Goal: Subscribe to service/newsletter

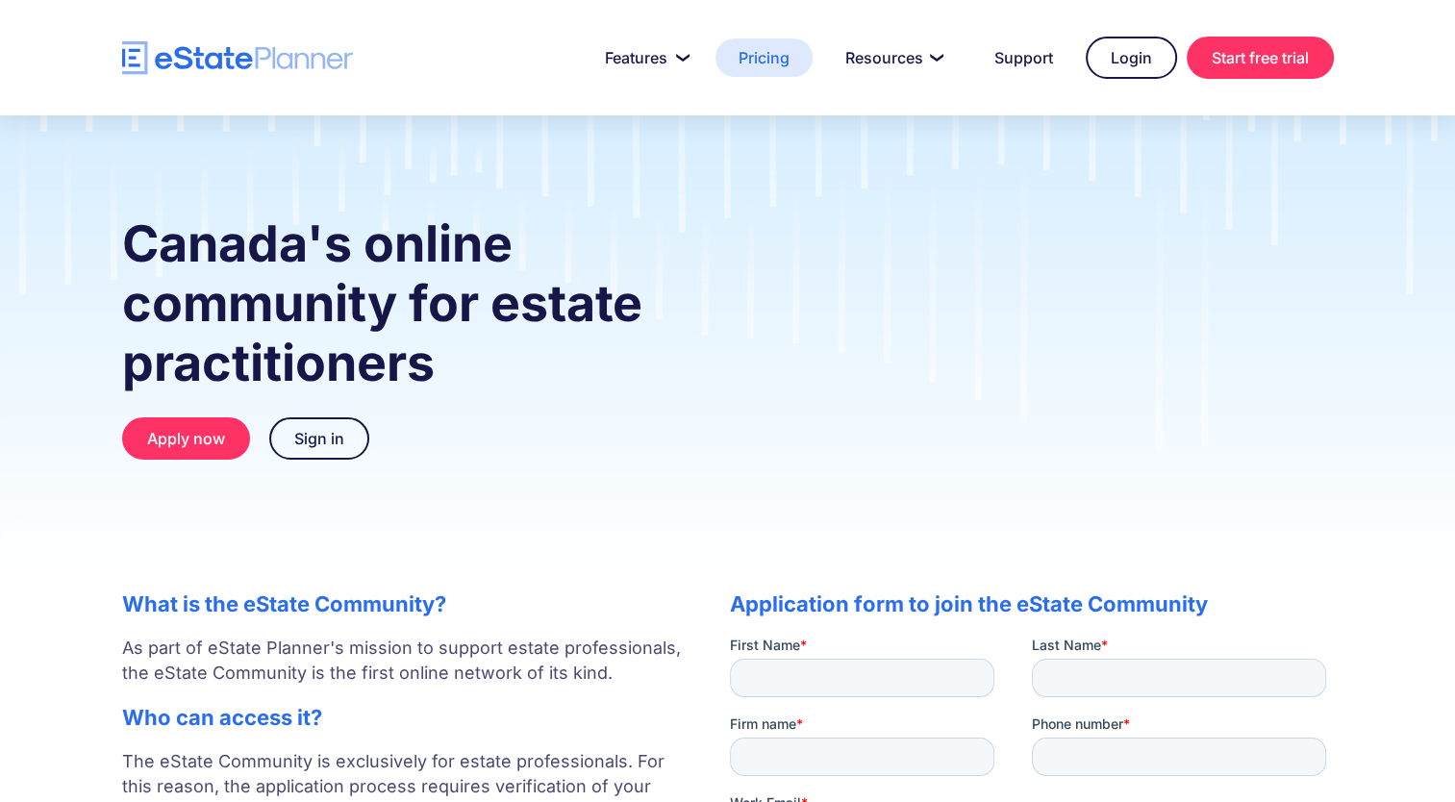
click at [746, 61] on link "Pricing" at bounding box center [763, 57] width 97 height 38
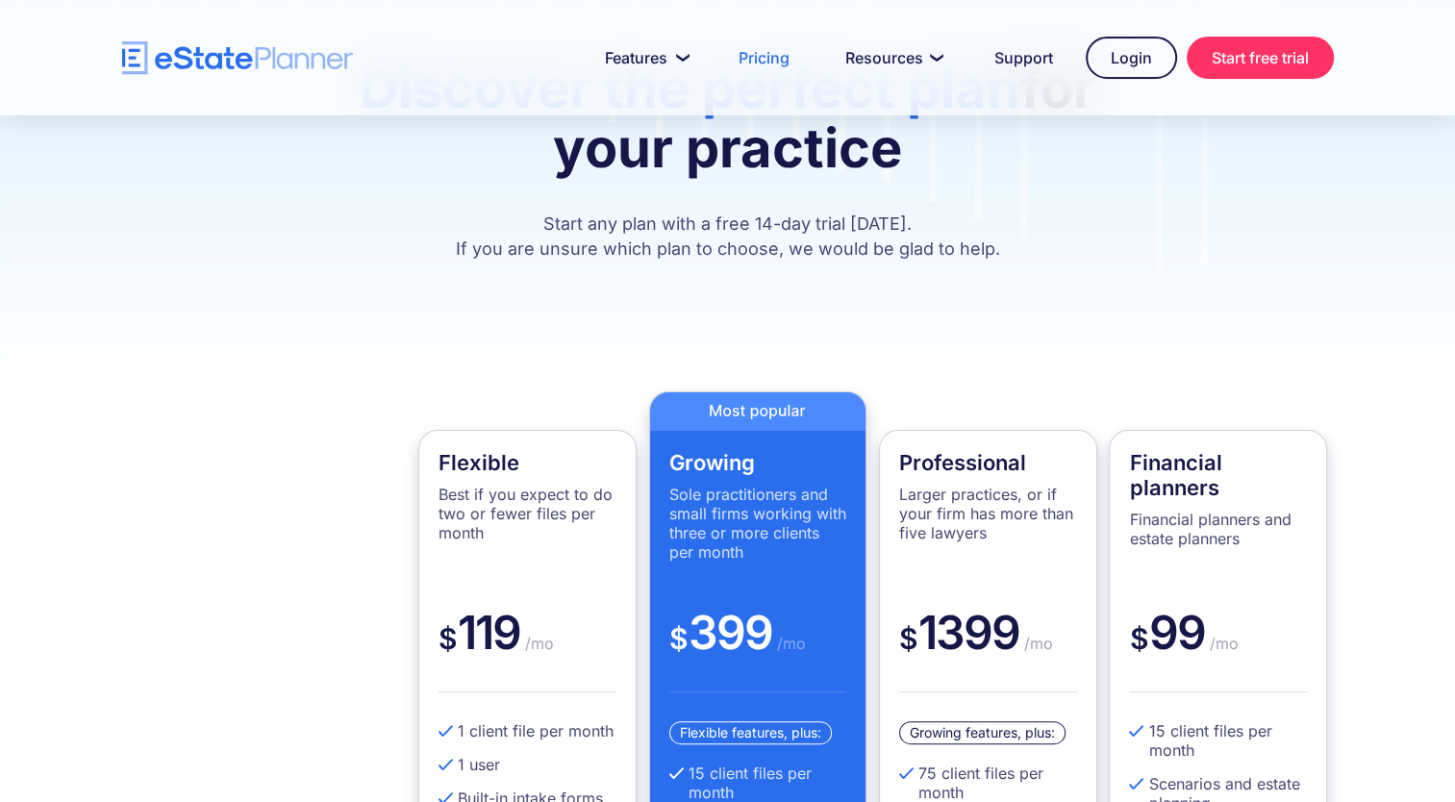
scroll to position [96, 0]
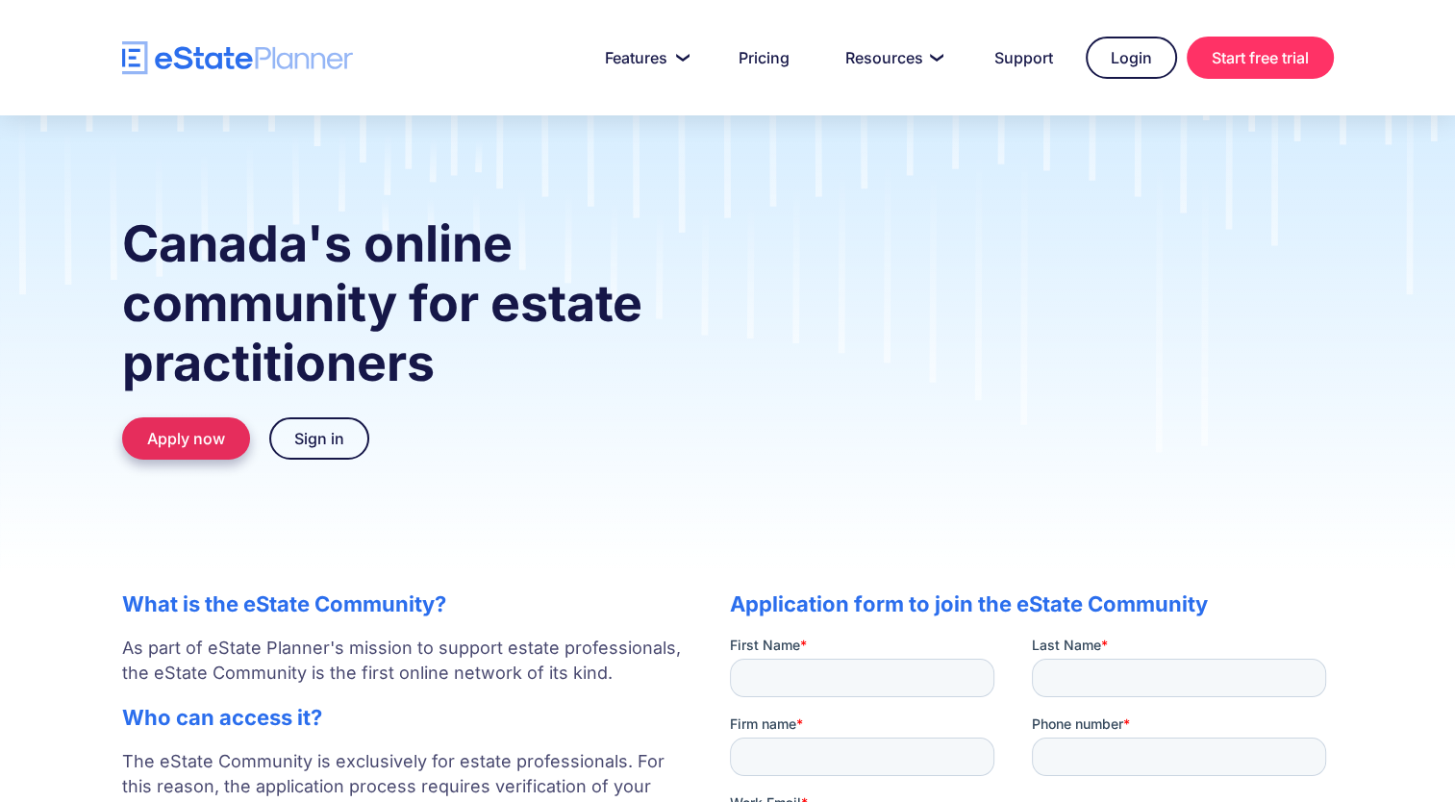
click at [161, 447] on link "Apply now" at bounding box center [186, 438] width 128 height 42
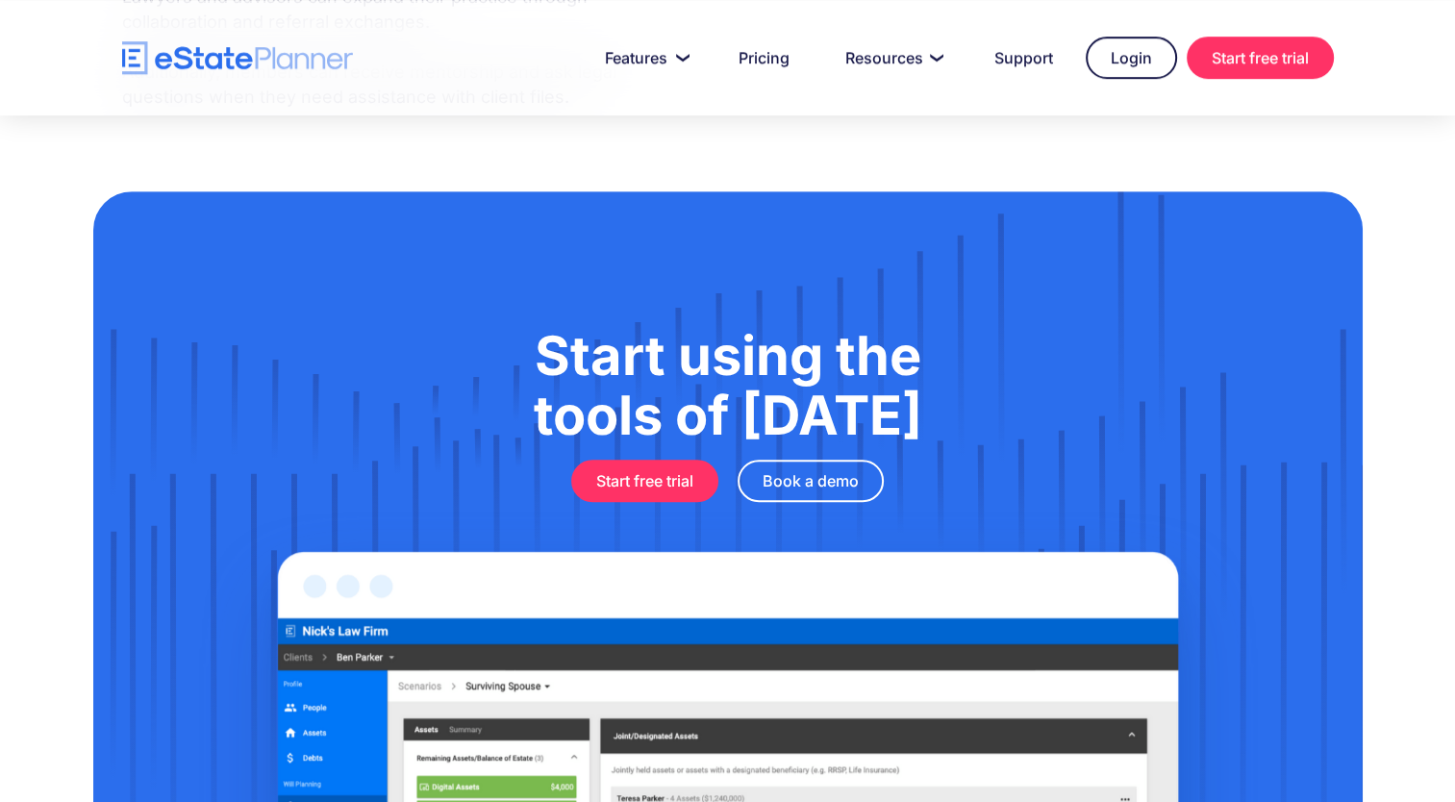
scroll to position [1149, 0]
